Goal: Transaction & Acquisition: Purchase product/service

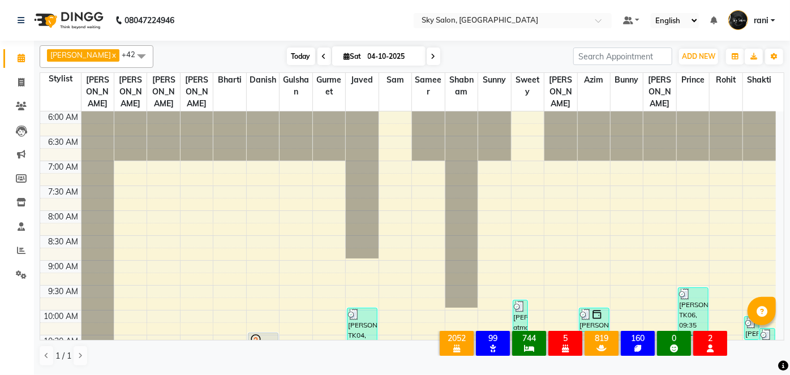
click at [287, 51] on span "Today" at bounding box center [301, 57] width 28 height 18
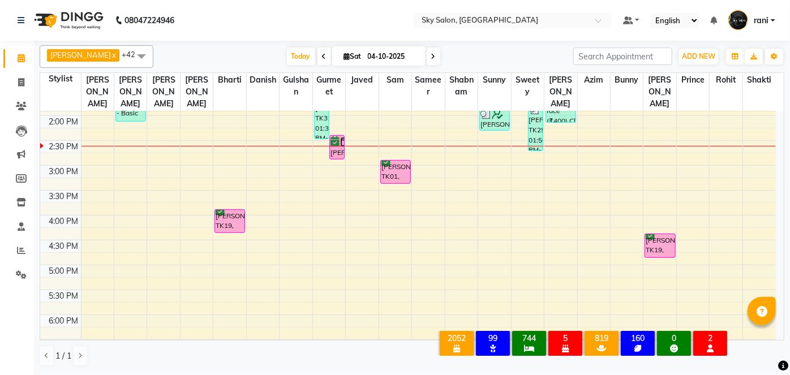
click at [366, 61] on input "04-10-2025" at bounding box center [392, 56] width 57 height 17
select select "10"
select select "2025"
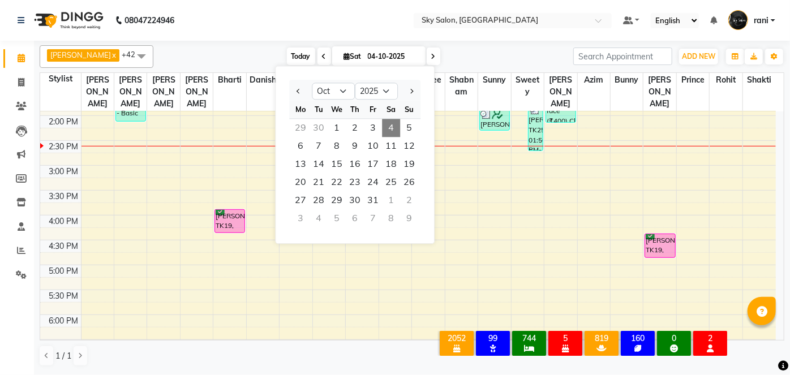
click at [287, 53] on span "Today" at bounding box center [301, 57] width 28 height 18
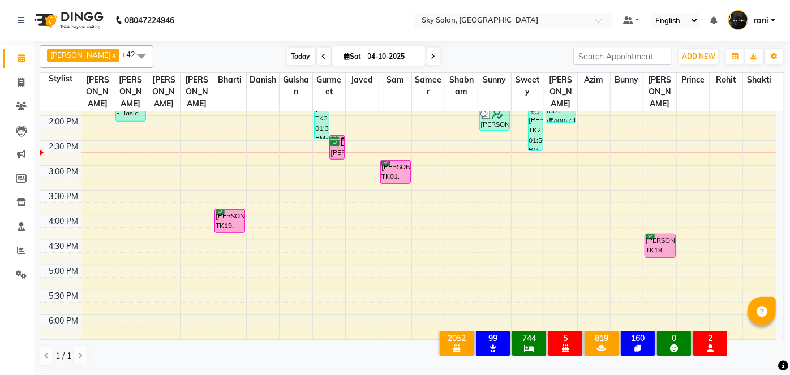
click at [293, 53] on span "Today" at bounding box center [301, 57] width 28 height 18
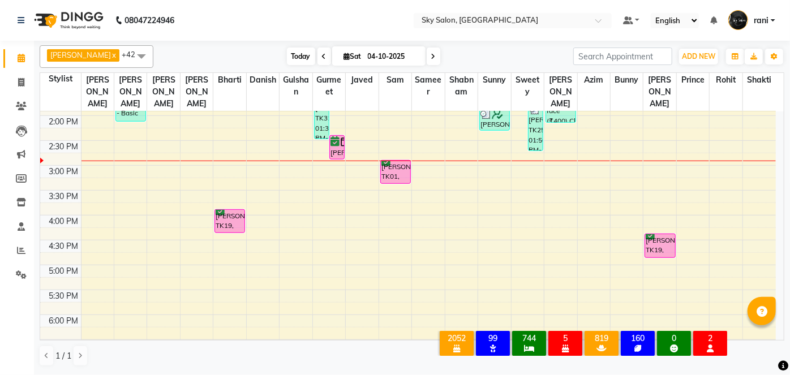
click at [293, 53] on span "Today" at bounding box center [301, 57] width 28 height 18
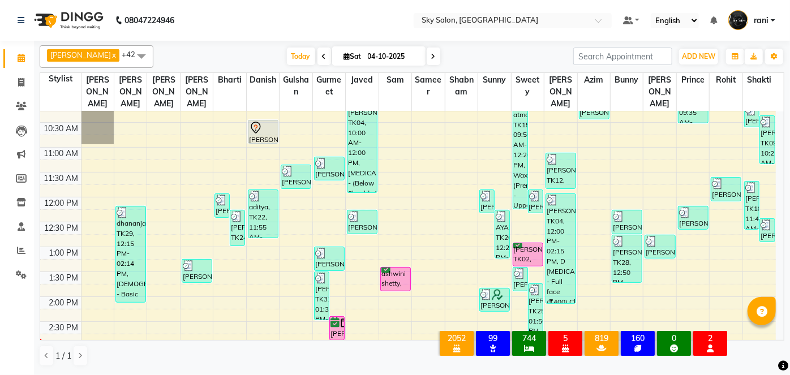
scroll to position [192, 0]
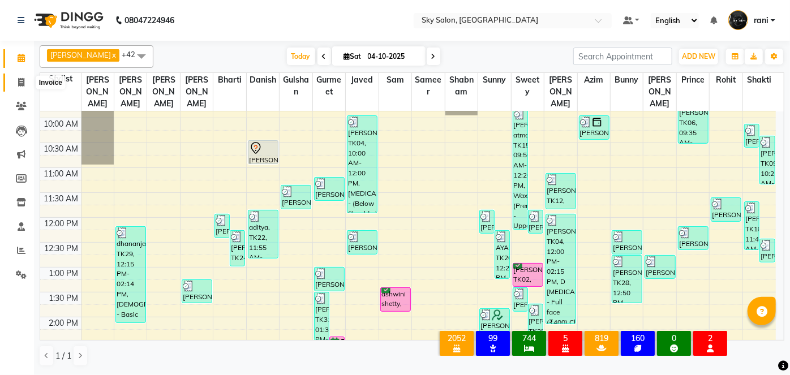
click at [20, 81] on icon at bounding box center [21, 82] width 6 height 8
select select "service"
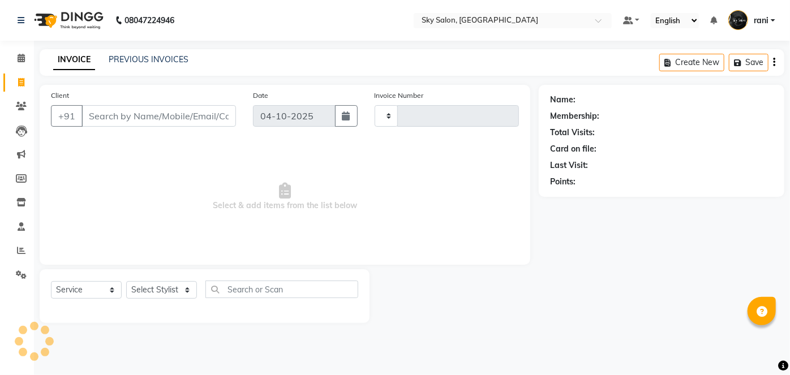
type input "15053"
select select "3537"
click at [141, 64] on link "PREVIOUS INVOICES" at bounding box center [149, 59] width 80 height 10
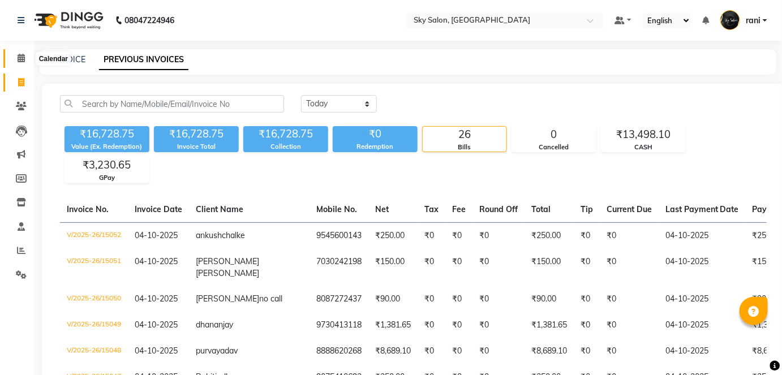
click at [22, 54] on icon at bounding box center [21, 58] width 7 height 8
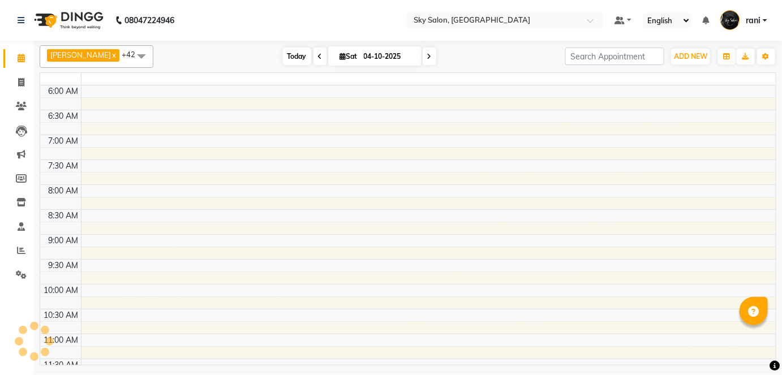
click at [286, 50] on span "Today" at bounding box center [297, 57] width 28 height 18
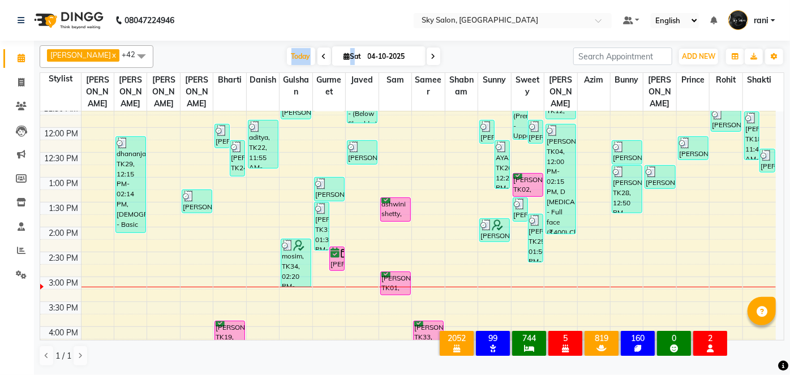
scroll to position [280, 0]
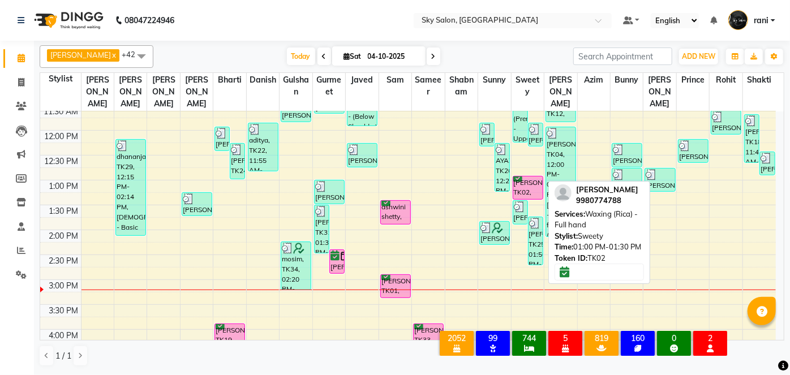
click at [523, 177] on div "[PERSON_NAME], TK02, 01:00 PM-01:30 PM, Waxing (Rica) - Full hand" at bounding box center [527, 188] width 29 height 23
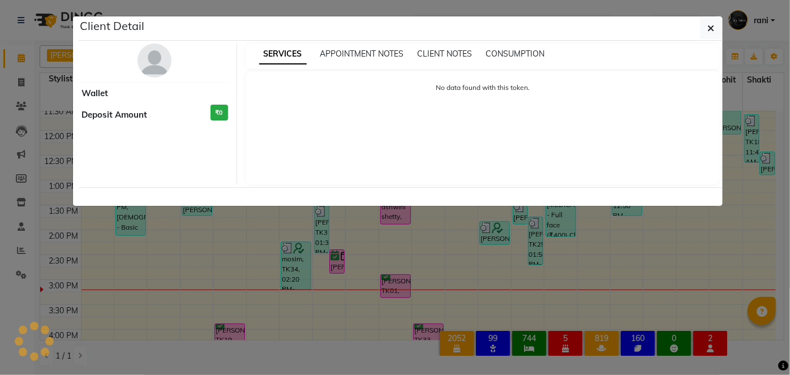
select select "6"
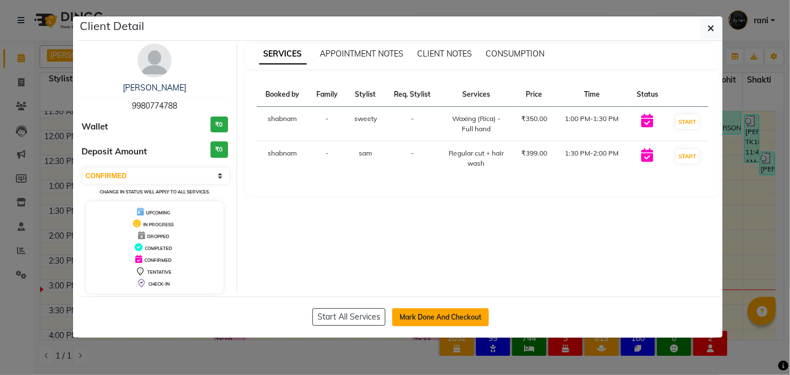
click at [457, 310] on button "Mark Done And Checkout" at bounding box center [440, 317] width 97 height 18
select select "service"
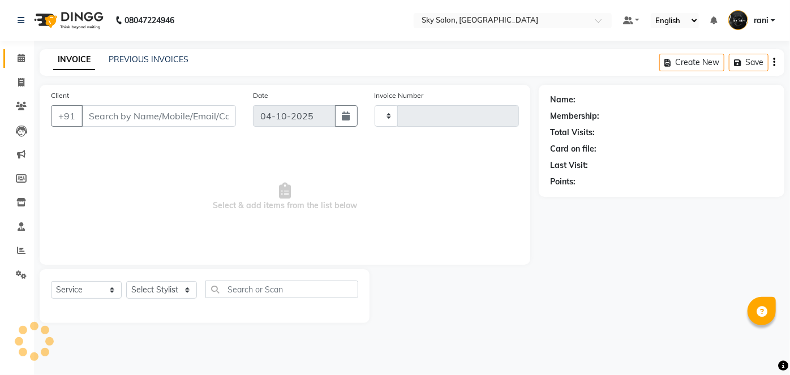
type input "15054"
select select "3537"
type input "9980774788"
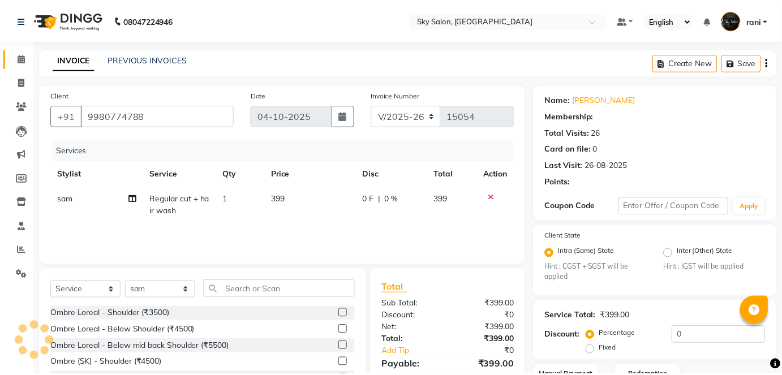
scroll to position [6, 0]
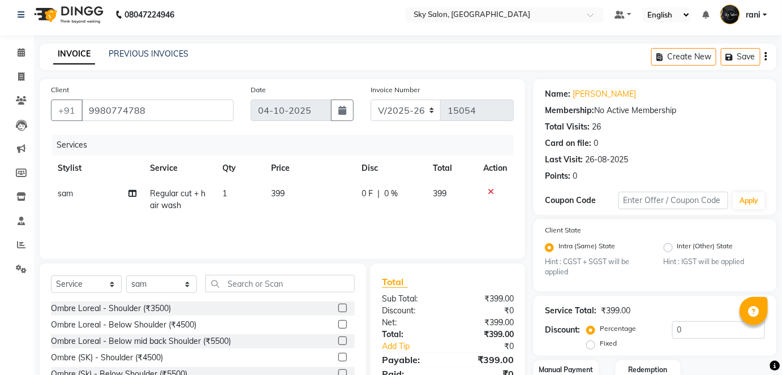
click at [484, 191] on div at bounding box center [495, 192] width 24 height 8
click at [488, 191] on icon at bounding box center [491, 192] width 6 height 8
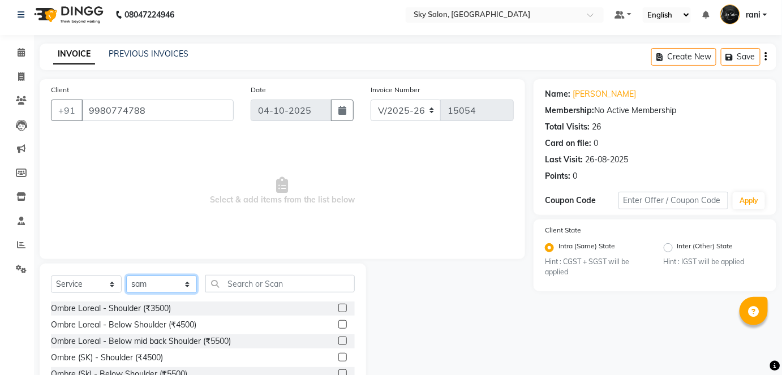
click at [172, 289] on select "Select Stylist afreen [PERSON_NAME] saha [PERSON_NAME] [PERSON_NAME] [PERSON_NA…" at bounding box center [161, 285] width 71 height 18
select select "16680"
click at [126, 276] on select "Select Stylist afreen [PERSON_NAME] saha [PERSON_NAME] [PERSON_NAME] [PERSON_NA…" at bounding box center [161, 285] width 71 height 18
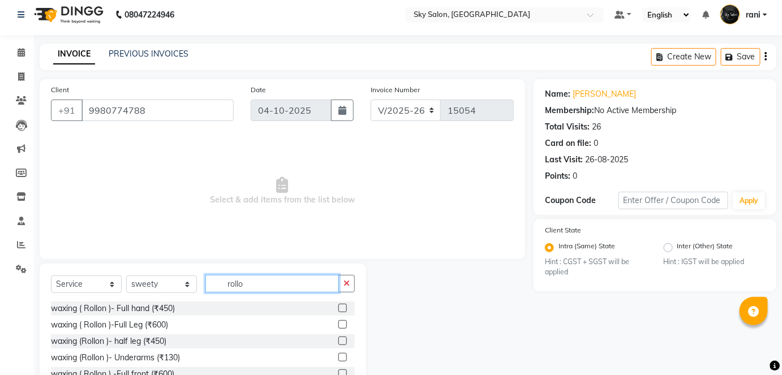
type input "rollo"
click at [338, 308] on label at bounding box center [342, 308] width 8 height 8
click at [338, 308] on input "checkbox" at bounding box center [341, 308] width 7 height 7
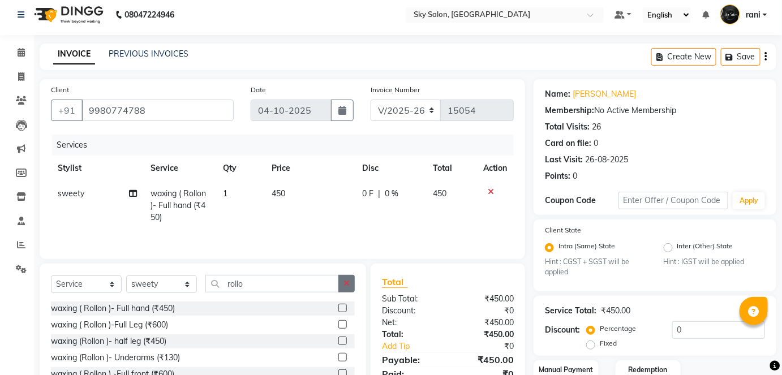
checkbox input "false"
click at [345, 290] on button "button" at bounding box center [346, 284] width 16 height 18
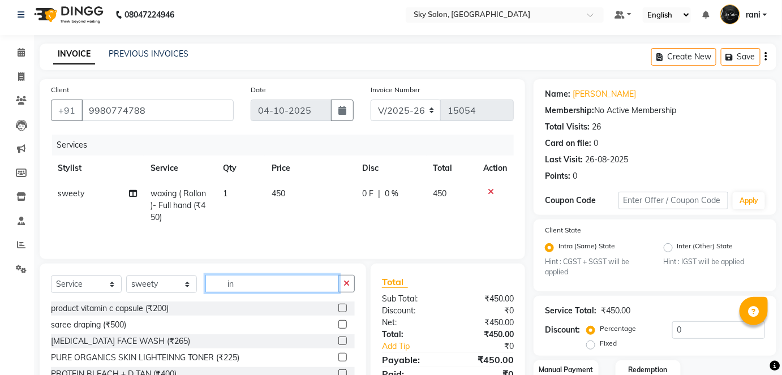
type input "i"
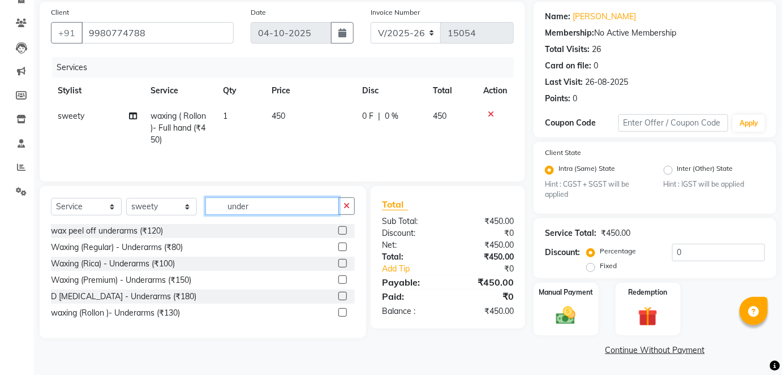
type input "under"
click at [343, 277] on label at bounding box center [342, 280] width 8 height 8
click at [343, 277] on input "checkbox" at bounding box center [341, 280] width 7 height 7
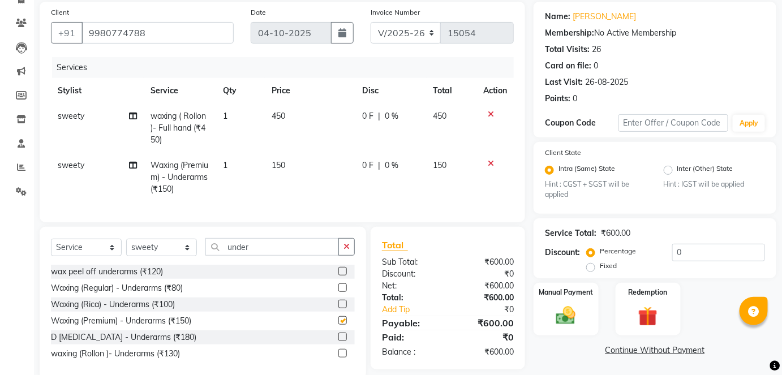
checkbox input "false"
click at [344, 251] on icon "button" at bounding box center [346, 247] width 6 height 8
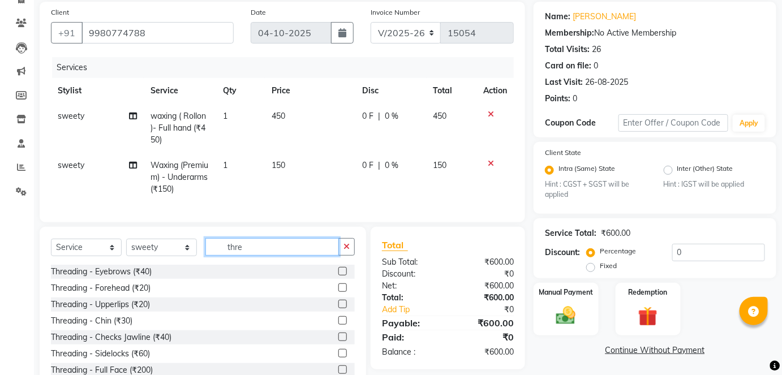
scroll to position [126, 0]
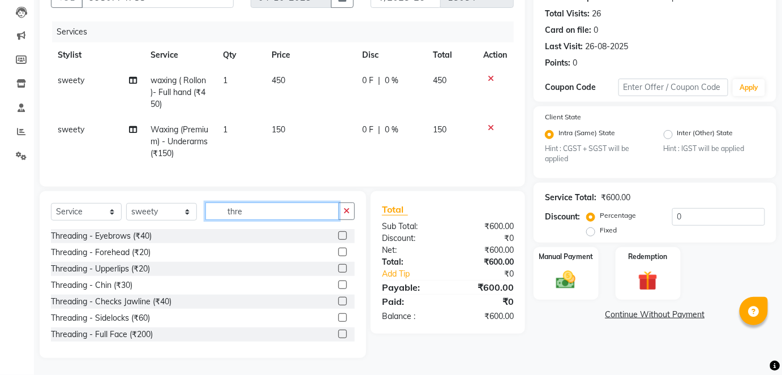
type input "thre"
click at [338, 236] on label at bounding box center [342, 235] width 8 height 8
click at [338, 236] on input "checkbox" at bounding box center [341, 236] width 7 height 7
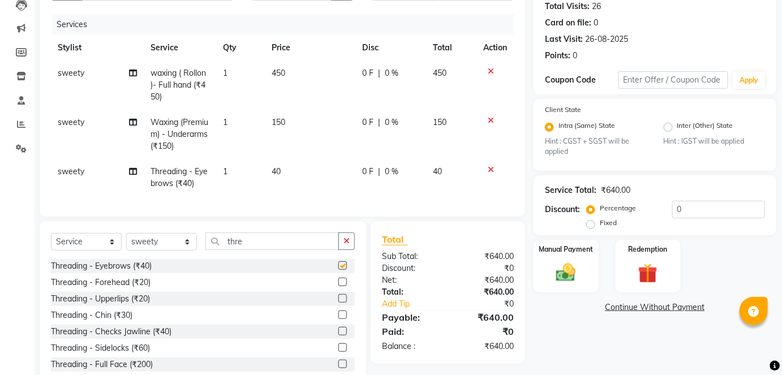
checkbox input "false"
click at [338, 302] on label at bounding box center [342, 298] width 8 height 8
click at [338, 302] on input "checkbox" at bounding box center [341, 298] width 7 height 7
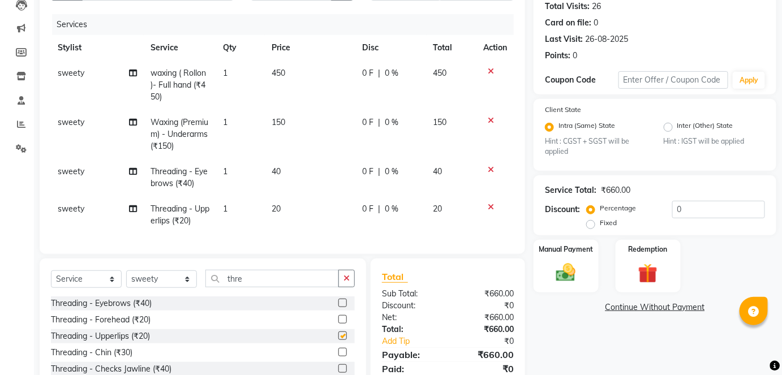
scroll to position [200, 0]
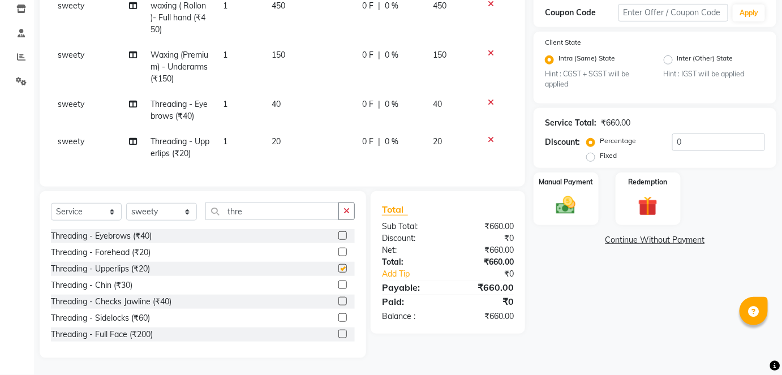
checkbox input "false"
click at [338, 285] on label at bounding box center [342, 285] width 8 height 8
click at [338, 285] on input "checkbox" at bounding box center [341, 285] width 7 height 7
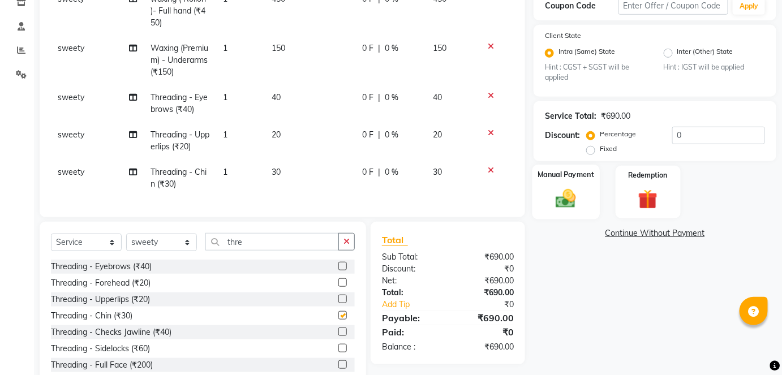
checkbox input "false"
click at [561, 193] on img at bounding box center [565, 198] width 33 height 23
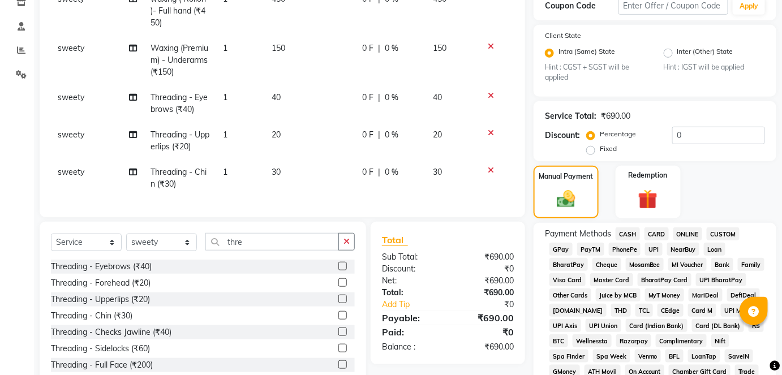
click at [559, 248] on span "GPay" at bounding box center [560, 249] width 23 height 13
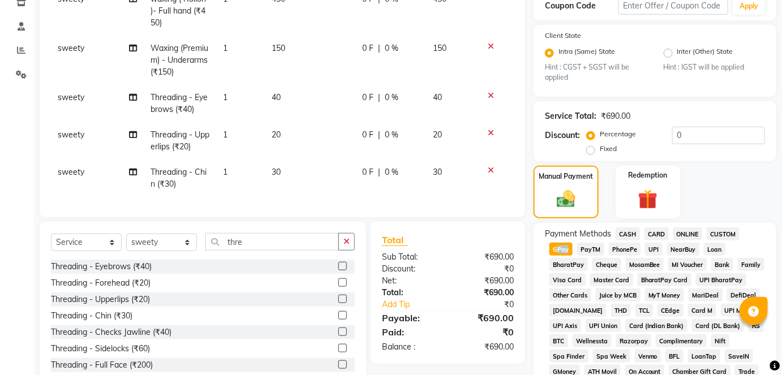
click at [559, 248] on span "GPay" at bounding box center [560, 249] width 23 height 13
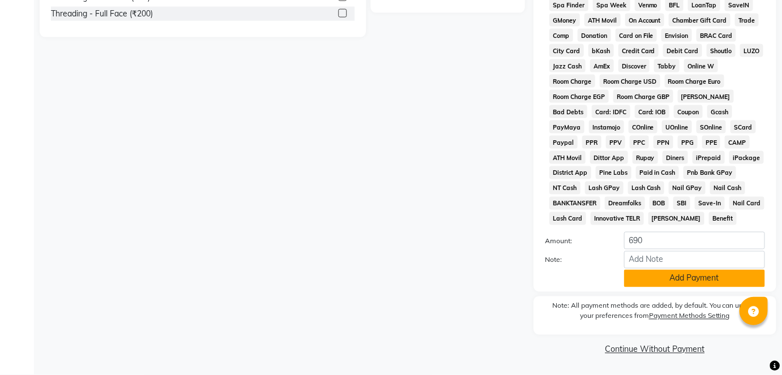
click at [639, 281] on button "Add Payment" at bounding box center [694, 279] width 141 height 18
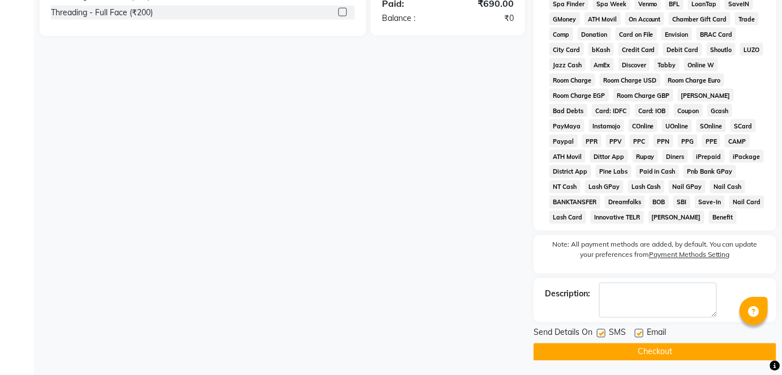
click at [602, 334] on label at bounding box center [601, 333] width 8 height 8
click at [602, 334] on input "checkbox" at bounding box center [600, 333] width 7 height 7
checkbox input "false"
click at [608, 354] on button "Checkout" at bounding box center [655, 352] width 243 height 18
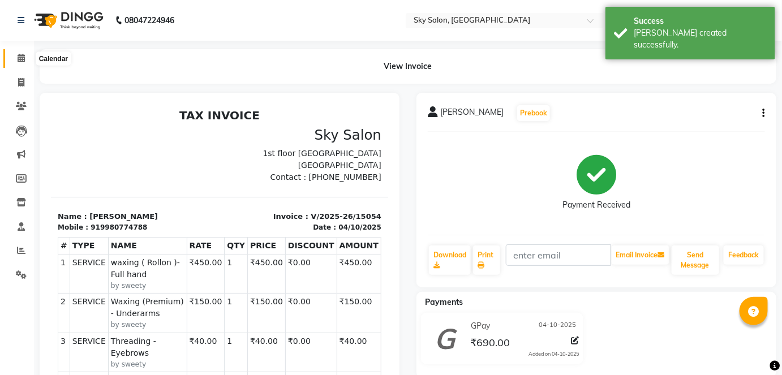
click at [15, 59] on span at bounding box center [21, 58] width 20 height 13
